Goal: Information Seeking & Learning: Learn about a topic

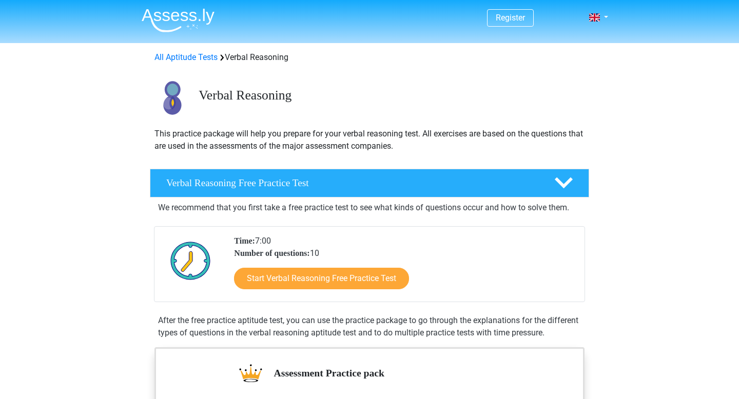
scroll to position [67, 0]
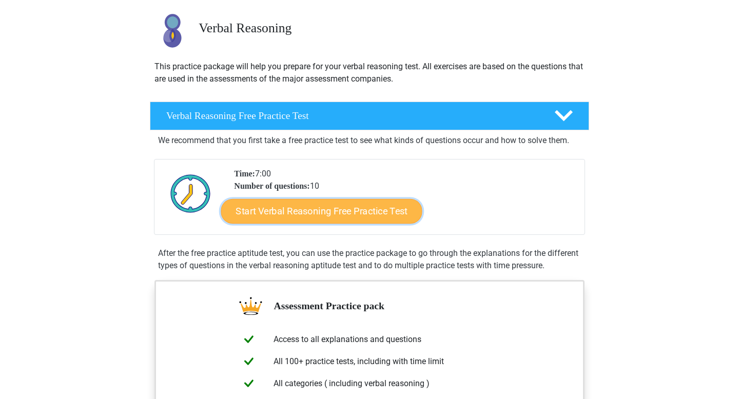
click at [314, 203] on link "Start Verbal Reasoning Free Practice Test" at bounding box center [321, 211] width 201 height 25
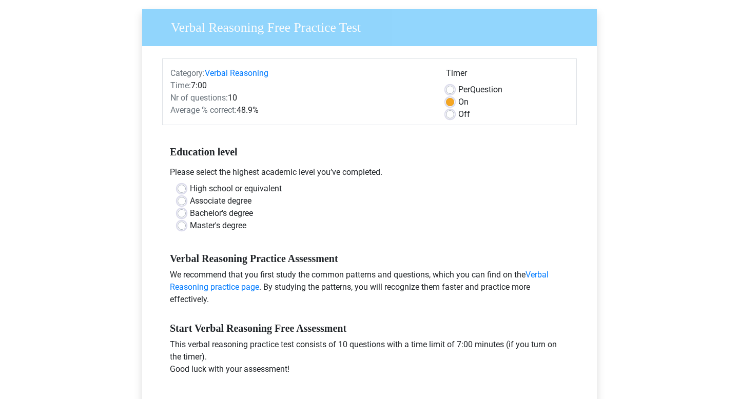
scroll to position [78, 0]
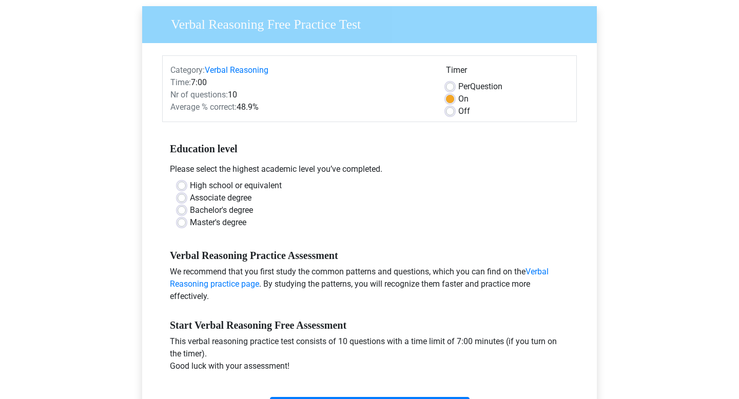
click at [235, 219] on label "Master's degree" at bounding box center [218, 223] width 56 height 12
click at [186, 219] on input "Master's degree" at bounding box center [182, 222] width 8 height 10
radio input "true"
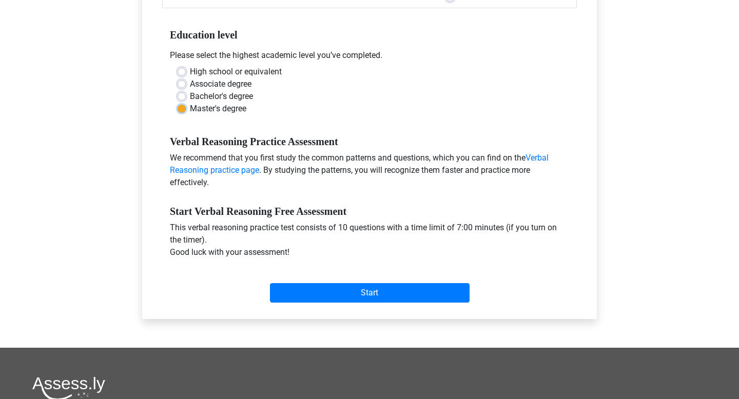
scroll to position [198, 0]
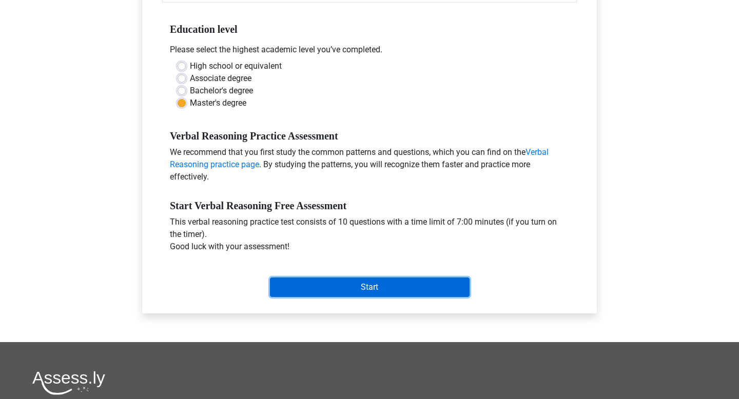
click at [326, 295] on input "Start" at bounding box center [370, 288] width 200 height 20
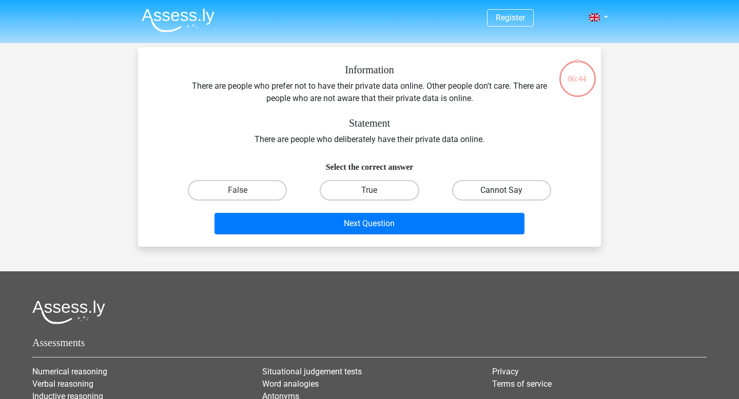
click at [491, 194] on label "Cannot Say" at bounding box center [501, 190] width 99 height 21
click at [502, 194] on input "Cannot Say" at bounding box center [505, 193] width 7 height 7
radio input "true"
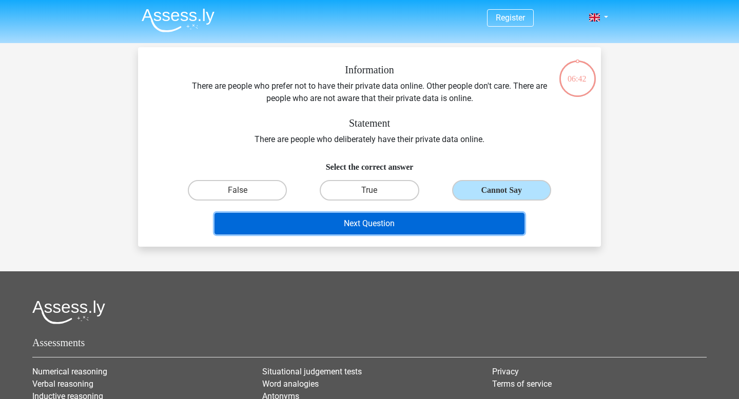
click at [422, 223] on button "Next Question" at bounding box center [370, 224] width 311 height 22
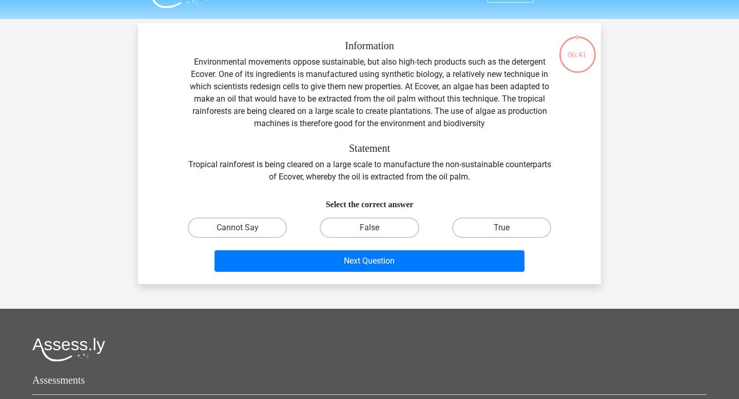
scroll to position [23, 0]
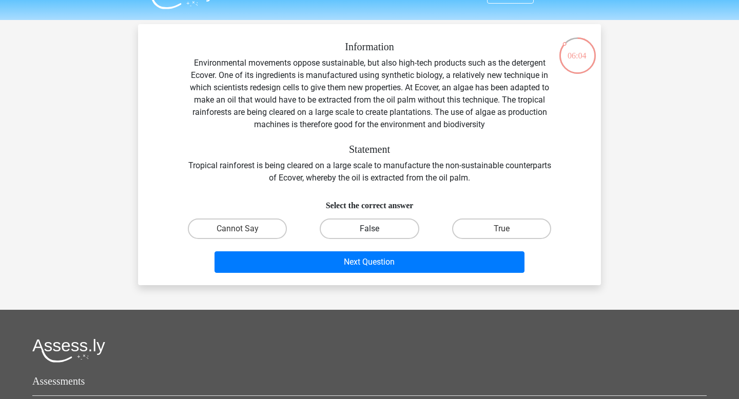
click at [388, 233] on label "False" at bounding box center [369, 229] width 99 height 21
click at [376, 233] on input "False" at bounding box center [373, 232] width 7 height 7
radio input "true"
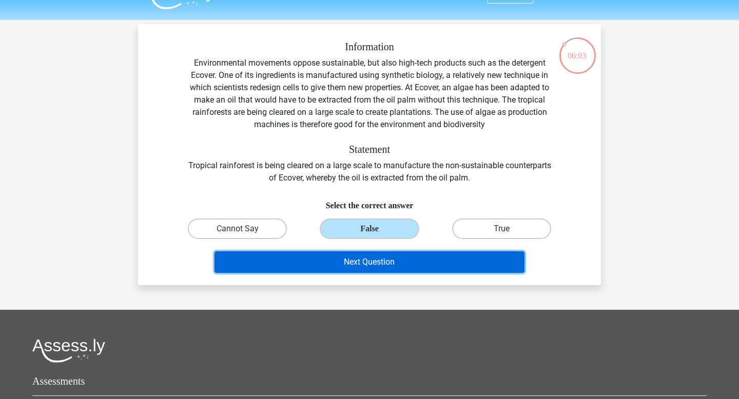
click at [386, 264] on button "Next Question" at bounding box center [370, 263] width 311 height 22
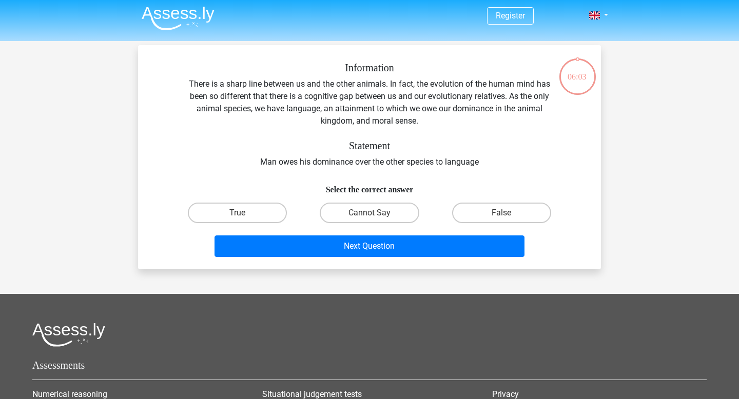
scroll to position [0, 0]
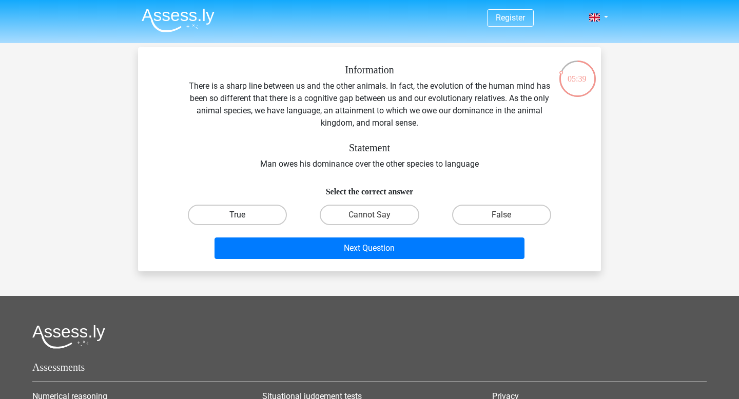
click at [258, 215] on label "True" at bounding box center [237, 215] width 99 height 21
click at [244, 215] on input "True" at bounding box center [241, 218] width 7 height 7
radio input "true"
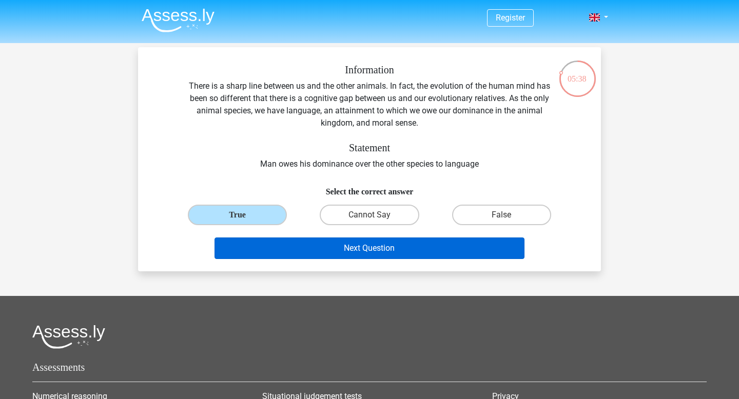
click at [283, 248] on button "Next Question" at bounding box center [370, 249] width 311 height 22
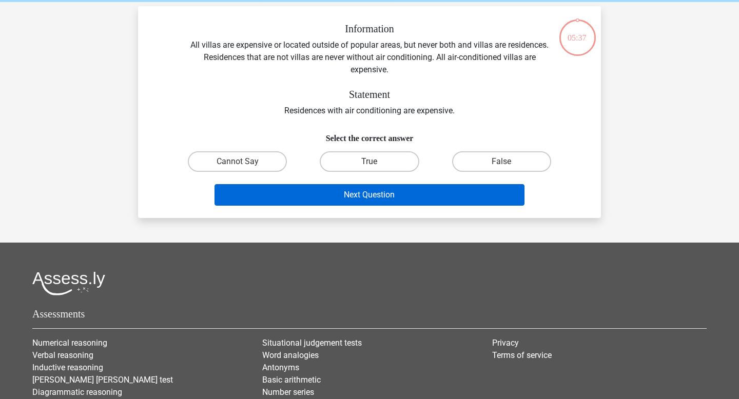
scroll to position [47, 0]
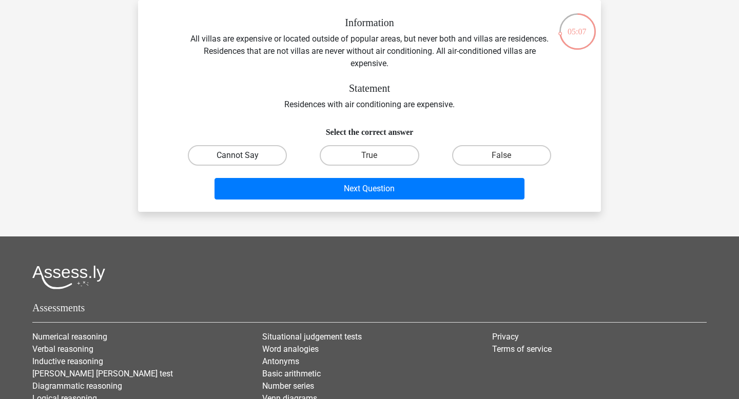
click at [238, 151] on label "Cannot Say" at bounding box center [237, 155] width 99 height 21
click at [238, 156] on input "Cannot Say" at bounding box center [241, 159] width 7 height 7
radio input "true"
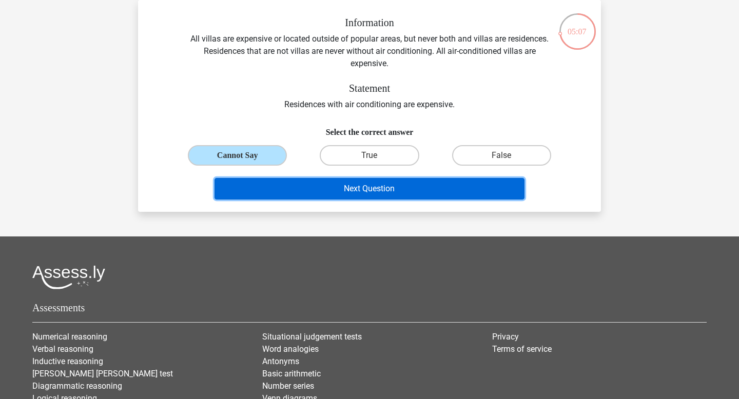
click at [287, 187] on button "Next Question" at bounding box center [370, 189] width 311 height 22
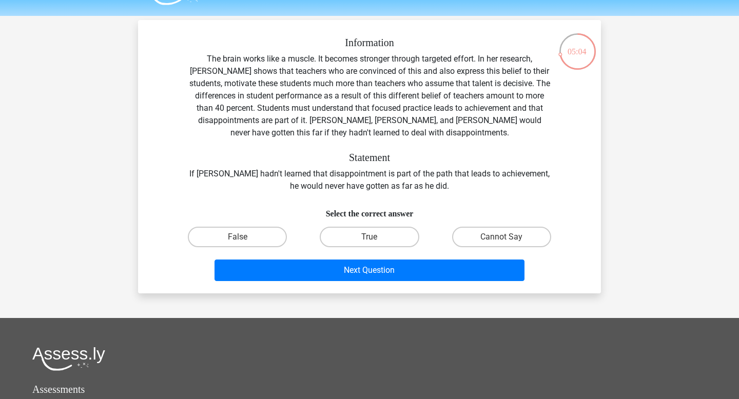
scroll to position [30, 0]
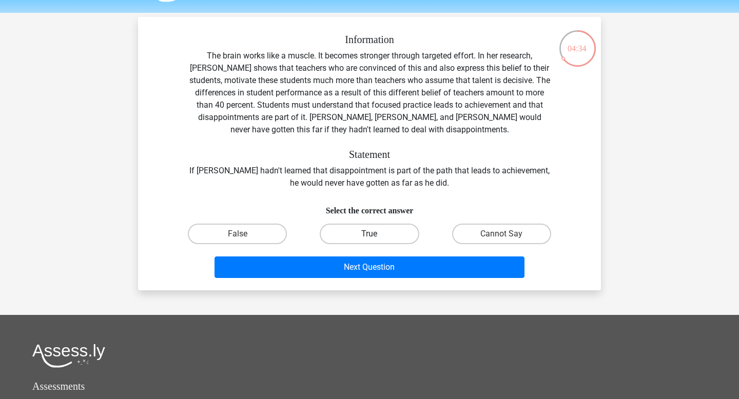
click at [338, 237] on label "True" at bounding box center [369, 234] width 99 height 21
click at [370, 237] on input "True" at bounding box center [373, 237] width 7 height 7
radio input "true"
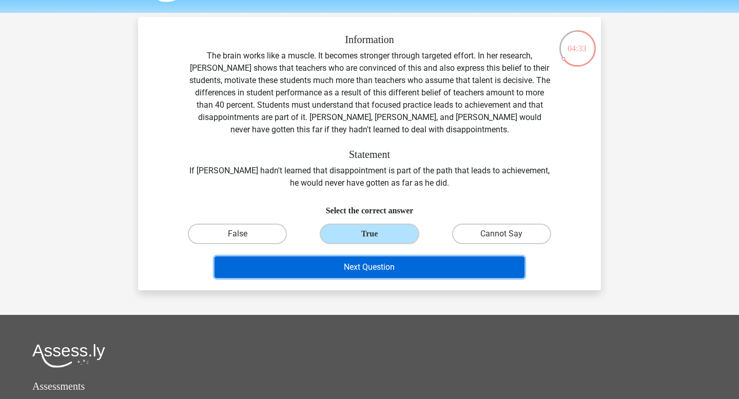
click at [315, 272] on button "Next Question" at bounding box center [370, 268] width 311 height 22
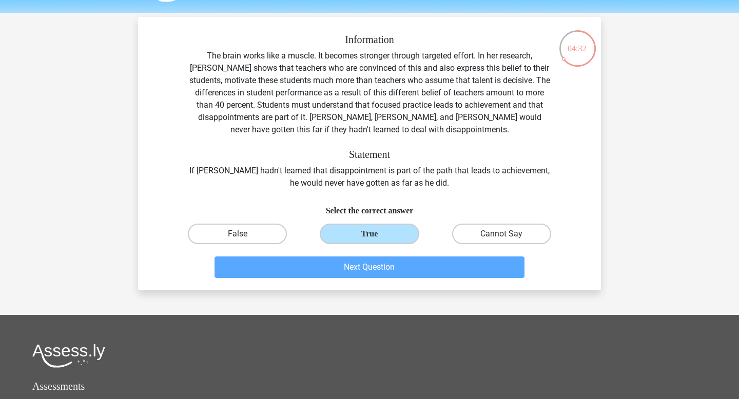
scroll to position [47, 0]
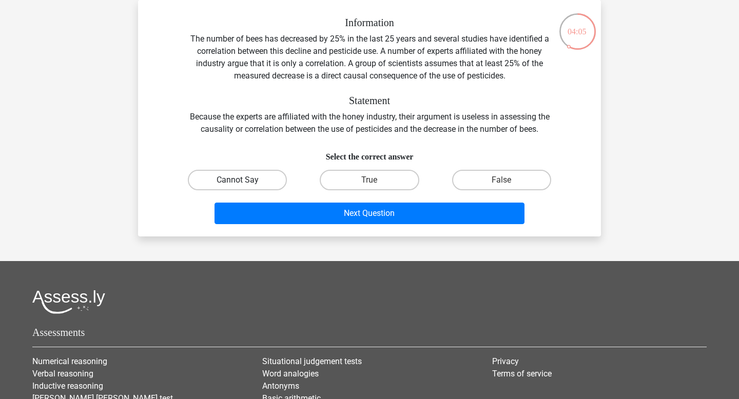
click at [272, 186] on label "Cannot Say" at bounding box center [237, 180] width 99 height 21
click at [244, 186] on input "Cannot Say" at bounding box center [241, 183] width 7 height 7
radio input "true"
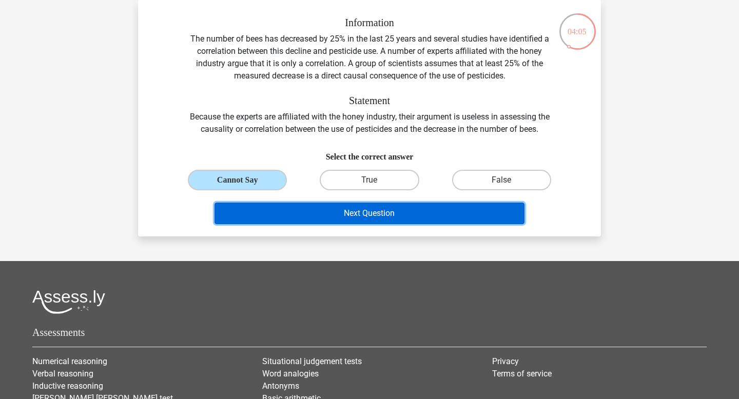
click at [285, 206] on button "Next Question" at bounding box center [370, 214] width 311 height 22
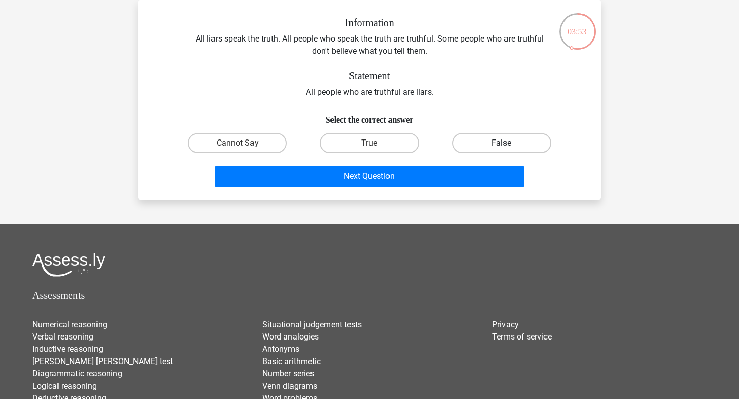
click at [479, 138] on label "False" at bounding box center [501, 143] width 99 height 21
click at [502, 143] on input "False" at bounding box center [505, 146] width 7 height 7
radio input "true"
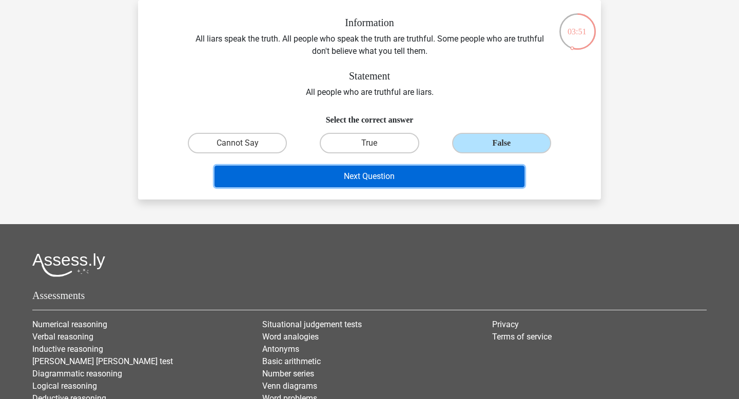
click at [399, 176] on button "Next Question" at bounding box center [370, 177] width 311 height 22
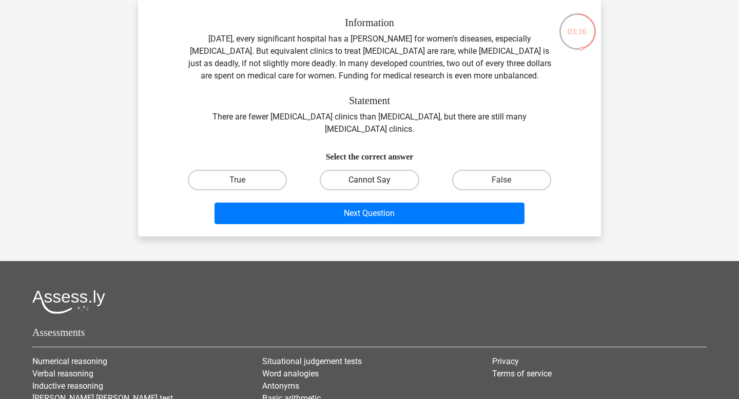
click at [362, 184] on label "Cannot Say" at bounding box center [369, 180] width 99 height 21
click at [370, 184] on input "Cannot Say" at bounding box center [373, 183] width 7 height 7
radio input "true"
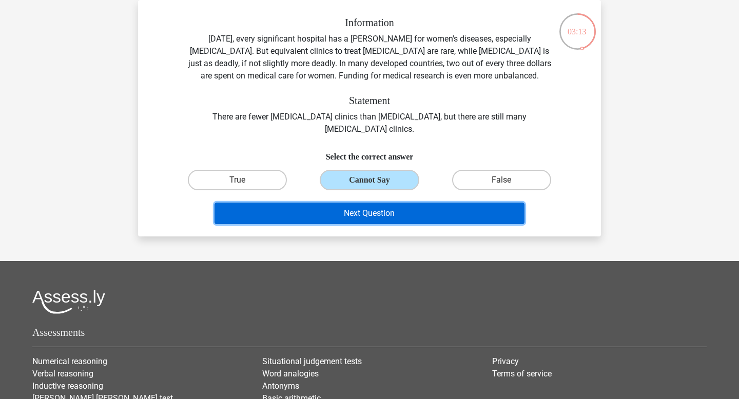
click at [377, 215] on button "Next Question" at bounding box center [370, 214] width 311 height 22
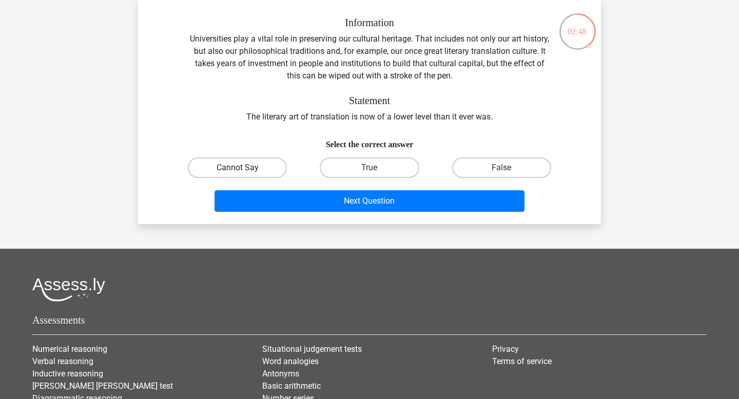
click at [267, 169] on label "Cannot Say" at bounding box center [237, 168] width 99 height 21
click at [244, 169] on input "Cannot Say" at bounding box center [241, 171] width 7 height 7
radio input "true"
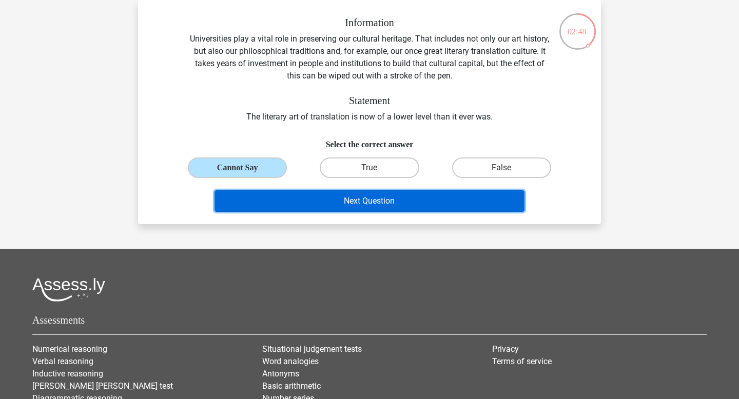
click at [276, 194] on button "Next Question" at bounding box center [370, 201] width 311 height 22
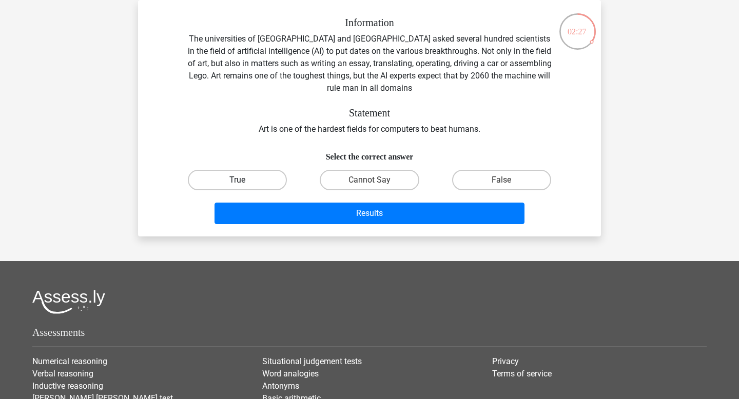
click at [278, 178] on label "True" at bounding box center [237, 180] width 99 height 21
click at [244, 180] on input "True" at bounding box center [241, 183] width 7 height 7
radio input "true"
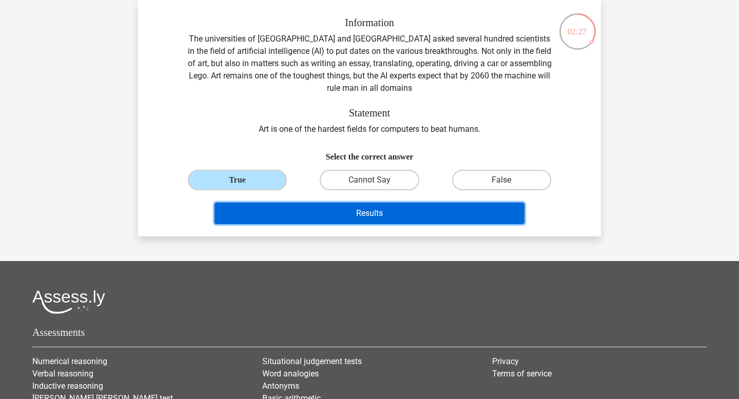
click at [293, 210] on button "Results" at bounding box center [370, 214] width 311 height 22
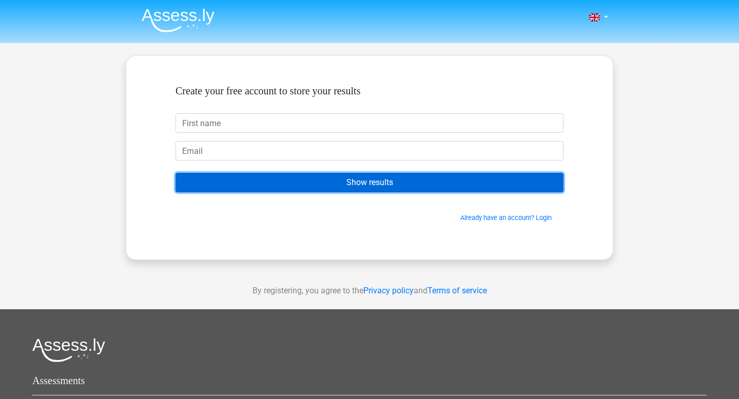
click at [385, 178] on input "Show results" at bounding box center [370, 183] width 388 height 20
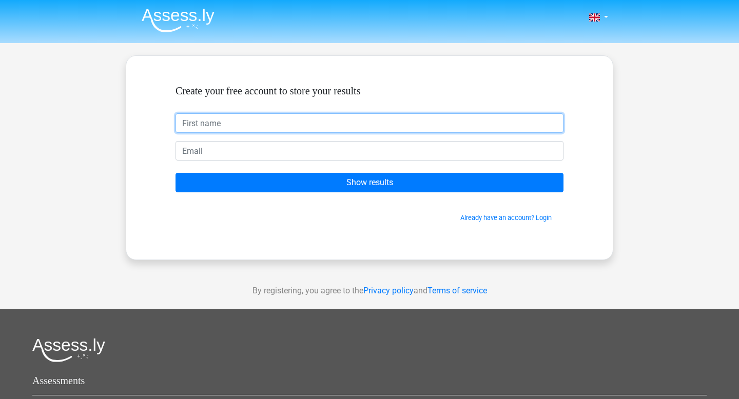
click at [342, 128] on input "text" at bounding box center [370, 123] width 388 height 20
